Goal: Transaction & Acquisition: Purchase product/service

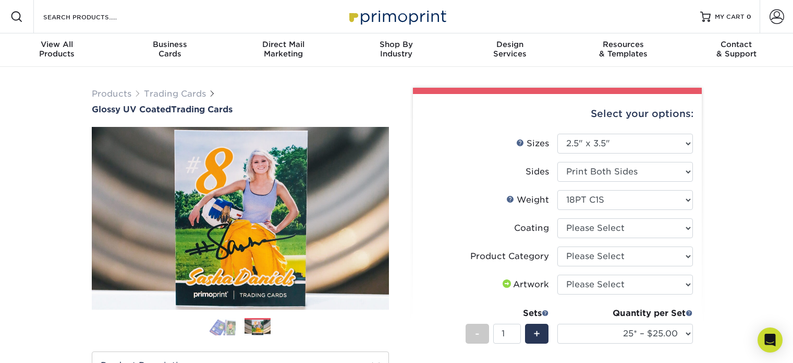
select select "2.50x3.50"
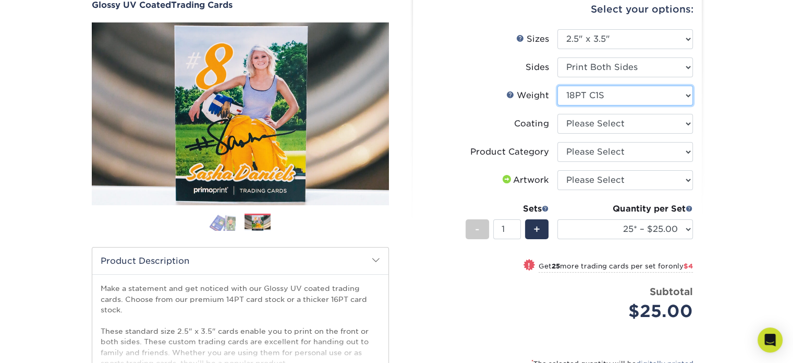
click at [636, 96] on select "Please Select 16PT 14PT 18PT C1S" at bounding box center [626, 96] width 136 height 20
select select "14PT"
click at [558, 86] on select "Please Select 16PT 14PT 18PT C1S" at bounding box center [626, 96] width 136 height 20
select select
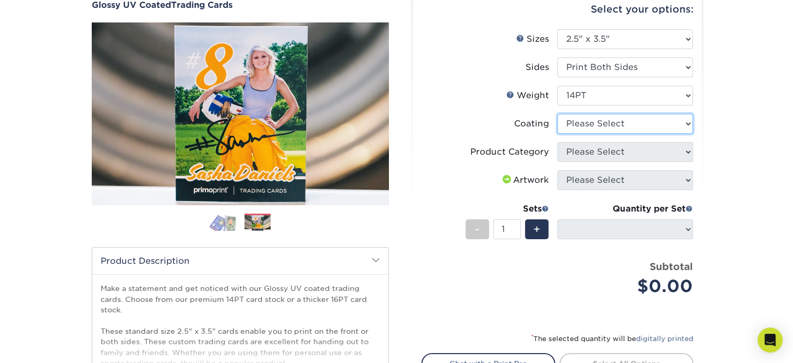
click at [641, 120] on select at bounding box center [626, 124] width 136 height 20
select select "ae367451-b2b8-45df-a344-0f05b6a12993"
click at [558, 114] on select at bounding box center [626, 124] width 136 height 20
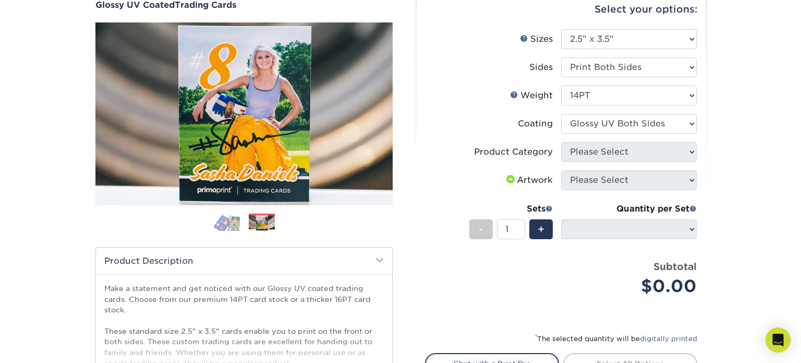
select select "-1"
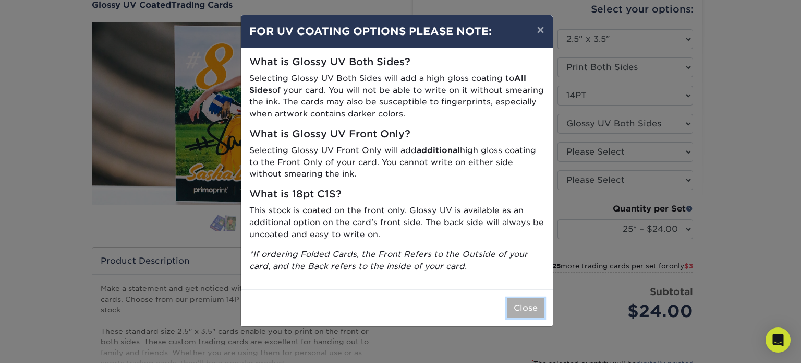
click at [528, 308] on button "Close" at bounding box center [526, 308] width 38 height 20
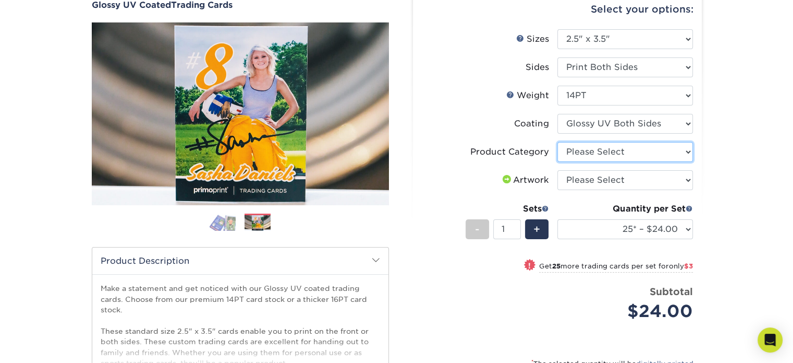
click at [628, 151] on select "Please Select Trading Cards" at bounding box center [626, 152] width 136 height 20
select select "c2f9bce9-36c2-409d-b101-c29d9d031e18"
click at [558, 142] on select "Please Select Trading Cards" at bounding box center [626, 152] width 136 height 20
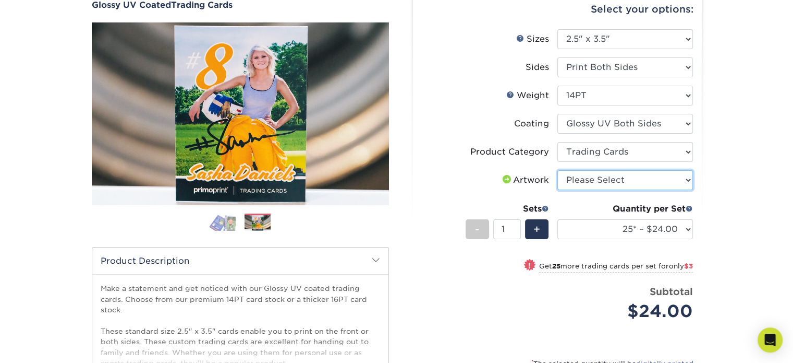
click at [635, 182] on select "Please Select I will upload files I need a design - $100" at bounding box center [626, 180] width 136 height 20
select select "upload"
click at [558, 170] on select "Please Select I will upload files I need a design - $100" at bounding box center [626, 180] width 136 height 20
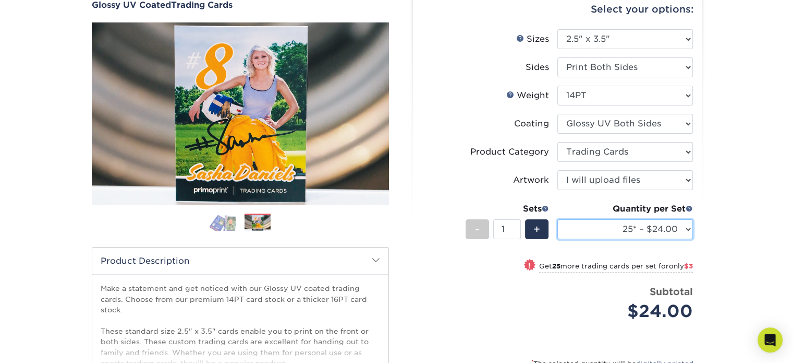
click at [612, 223] on select "25* – $24.00 50* – $27.00 75* – $34.00 100* – $37.00 250* – $48.00 500 – $59.00…" at bounding box center [626, 229] width 136 height 20
click at [469, 180] on label "Artwork" at bounding box center [490, 180] width 136 height 20
